Goal: Find contact information: Obtain details needed to contact an individual or organization

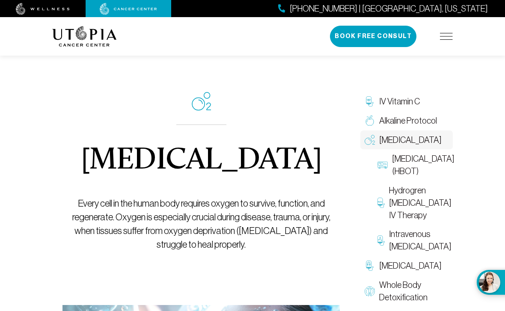
click at [415, 172] on span "Hyperbaric Oxygen Therapy (HBOT)" at bounding box center [423, 165] width 62 height 25
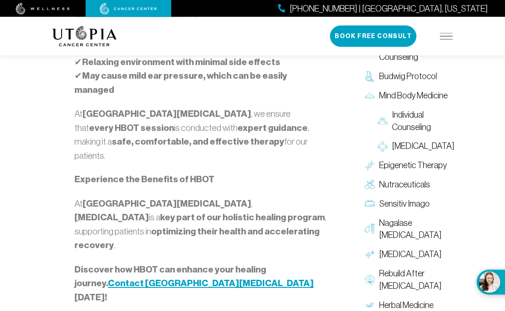
scroll to position [1479, 0]
click at [108, 278] on strong "Contact [GEOGRAPHIC_DATA][MEDICAL_DATA]" at bounding box center [211, 283] width 206 height 11
